Goal: Task Accomplishment & Management: Manage account settings

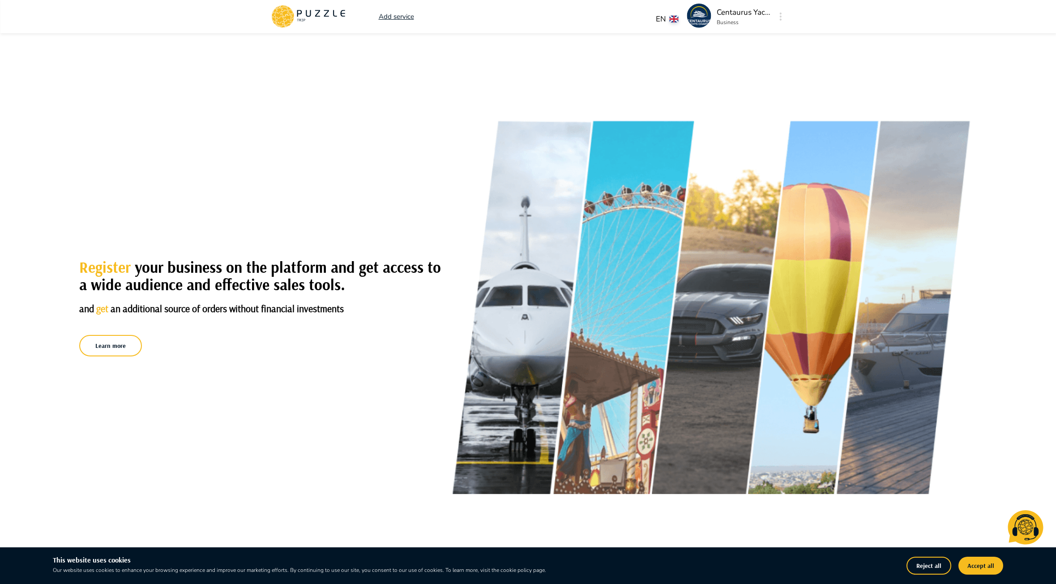
click at [741, 14] on p "Centaurus Yachts Charter" at bounding box center [743, 13] width 54 height 12
click at [701, 16] on img at bounding box center [699, 16] width 24 height 24
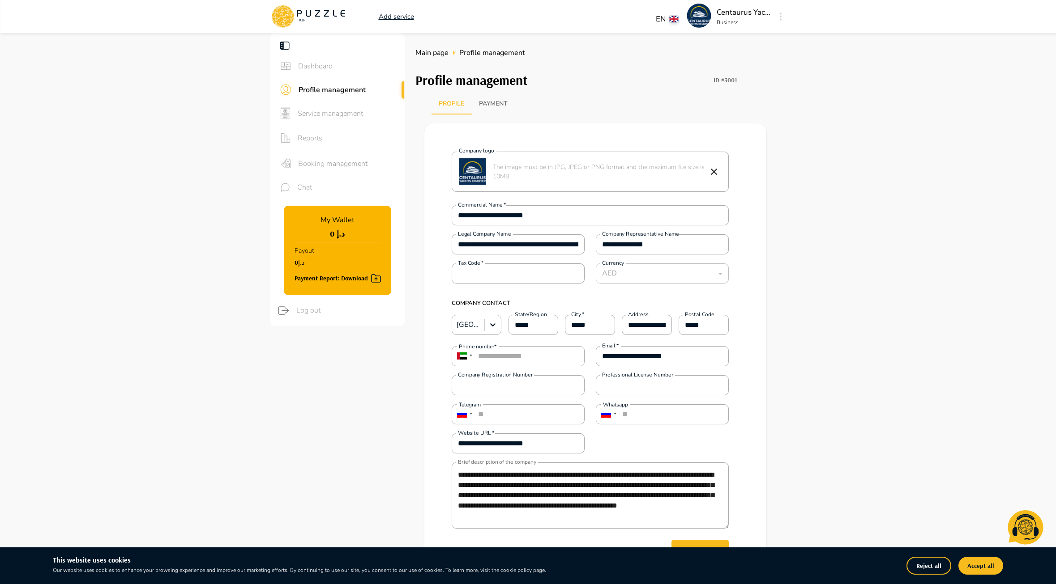
type textarea "*"
click at [343, 117] on span "Service management" at bounding box center [348, 113] width 100 height 11
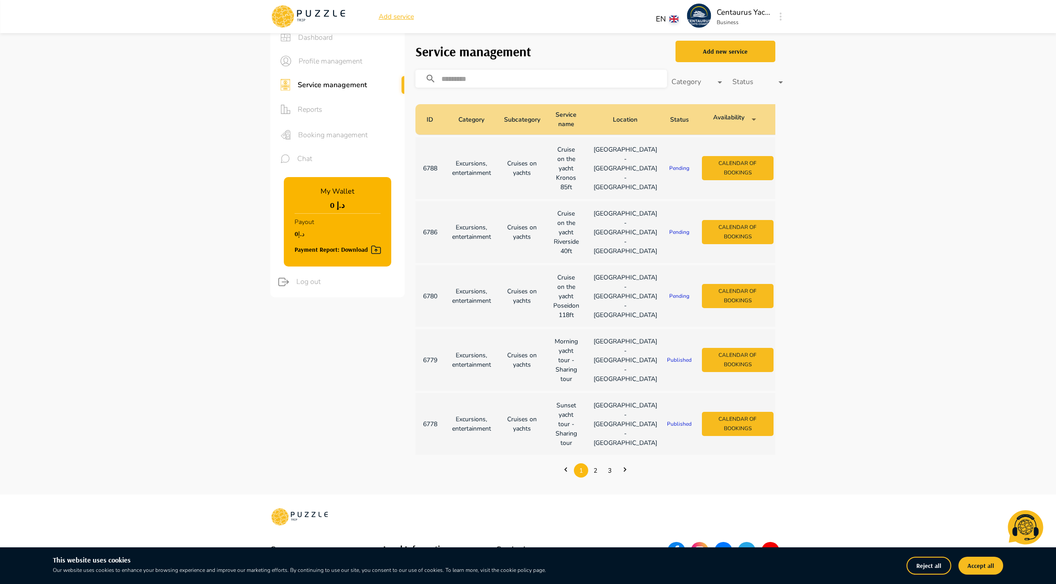
scroll to position [45, 0]
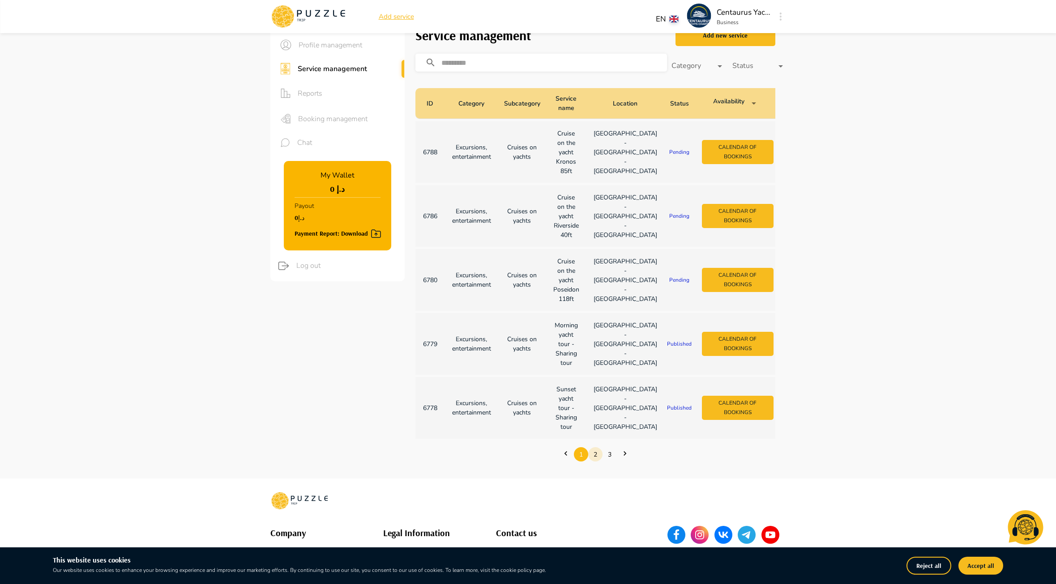
click at [596, 462] on link "2" at bounding box center [595, 455] width 14 height 14
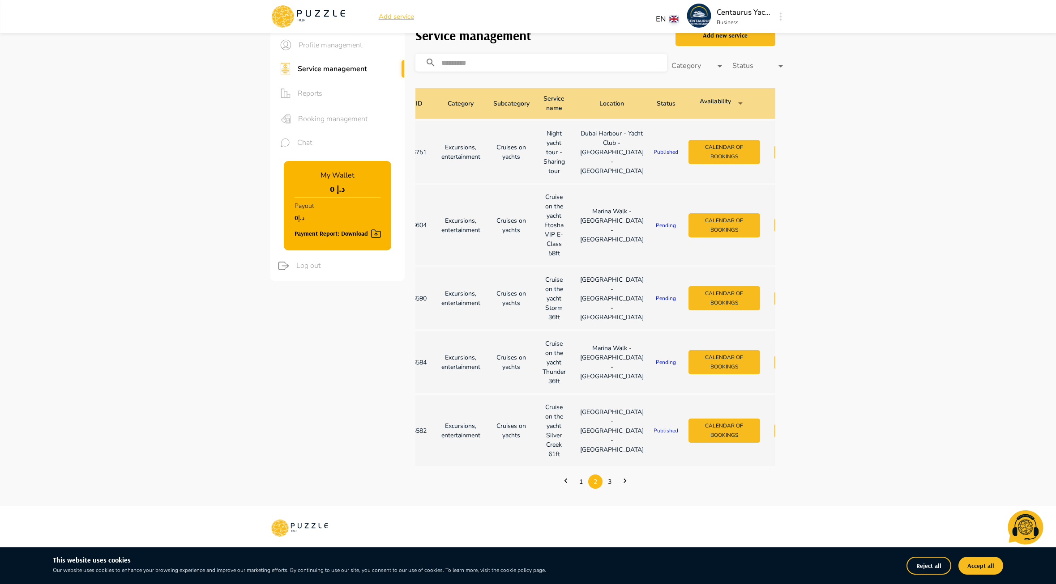
scroll to position [0, 0]
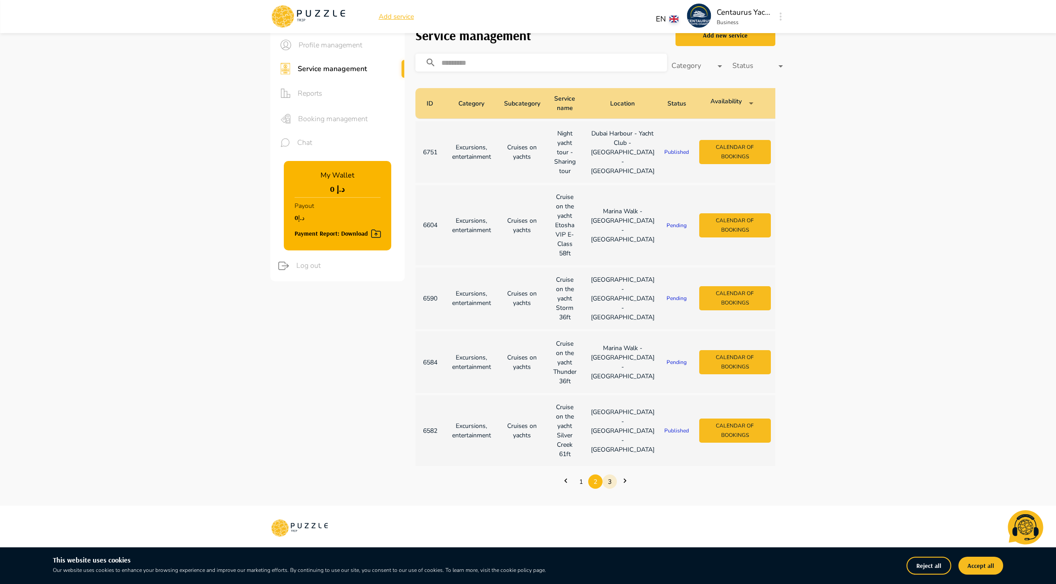
click at [609, 489] on link "3" at bounding box center [609, 482] width 14 height 14
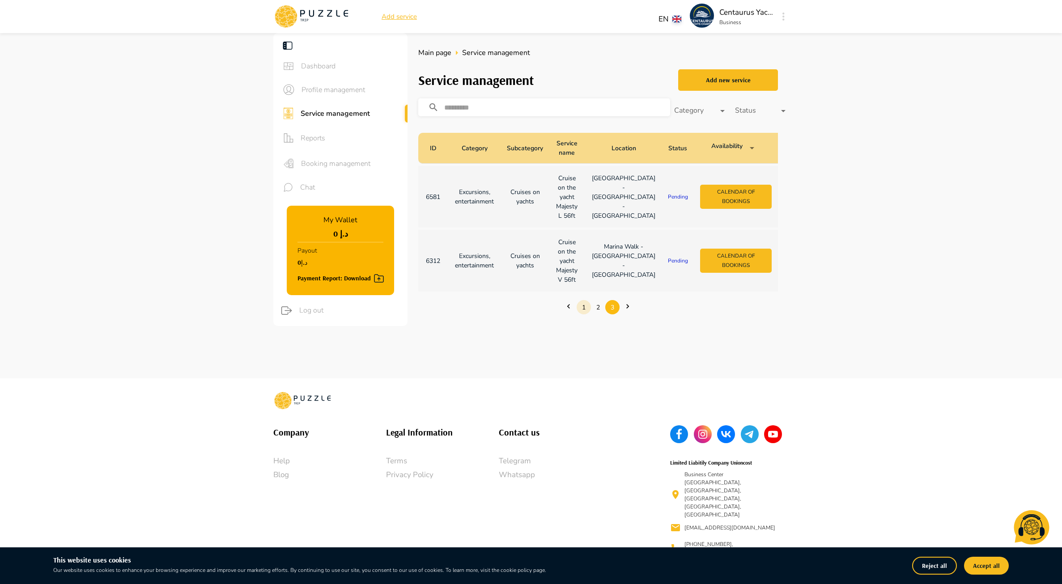
click at [582, 315] on link "1" at bounding box center [584, 308] width 14 height 14
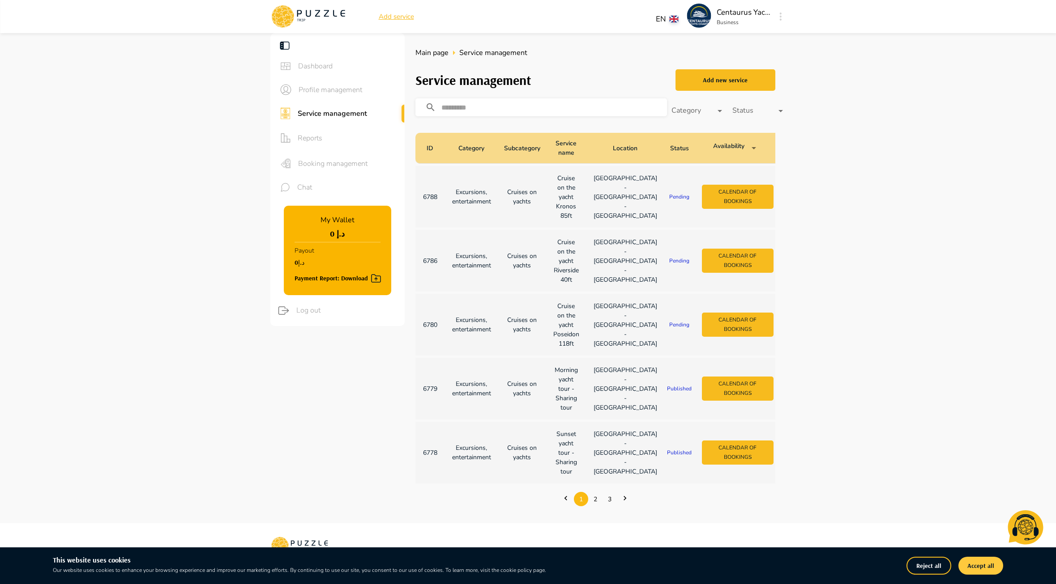
click at [973, 571] on button "Accept all" at bounding box center [980, 566] width 45 height 18
